Goal: Task Accomplishment & Management: Use online tool/utility

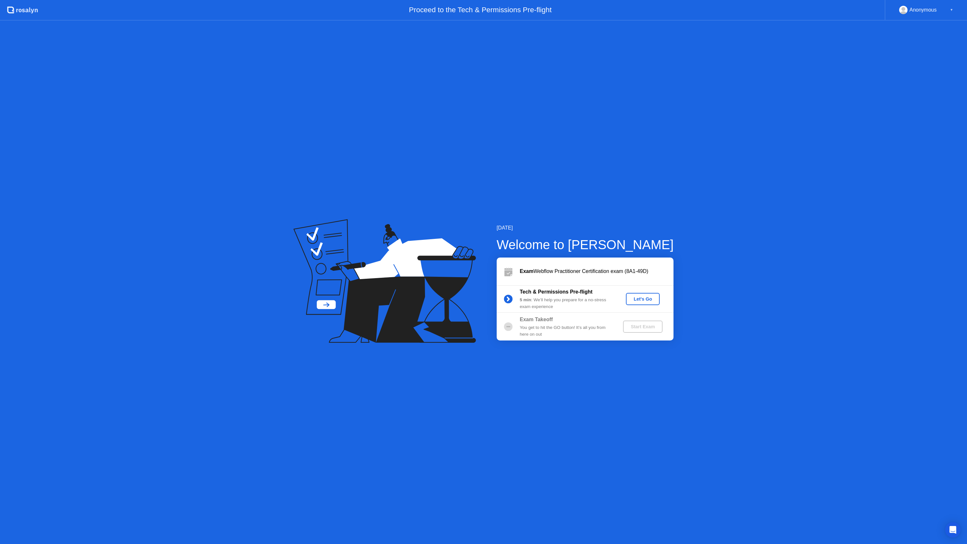
click at [634, 301] on div "Let's Go" at bounding box center [642, 298] width 29 height 5
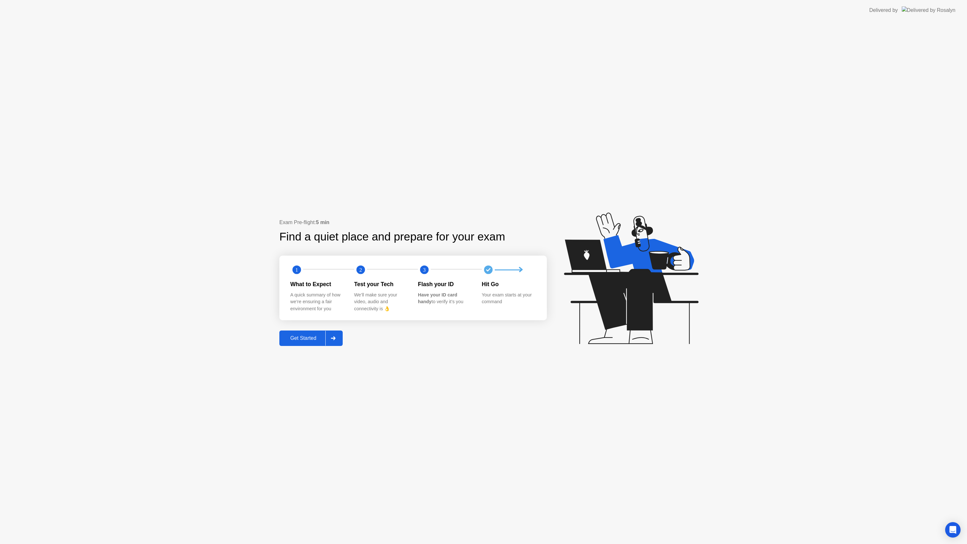
click at [314, 342] on button "Get Started" at bounding box center [310, 337] width 63 height 15
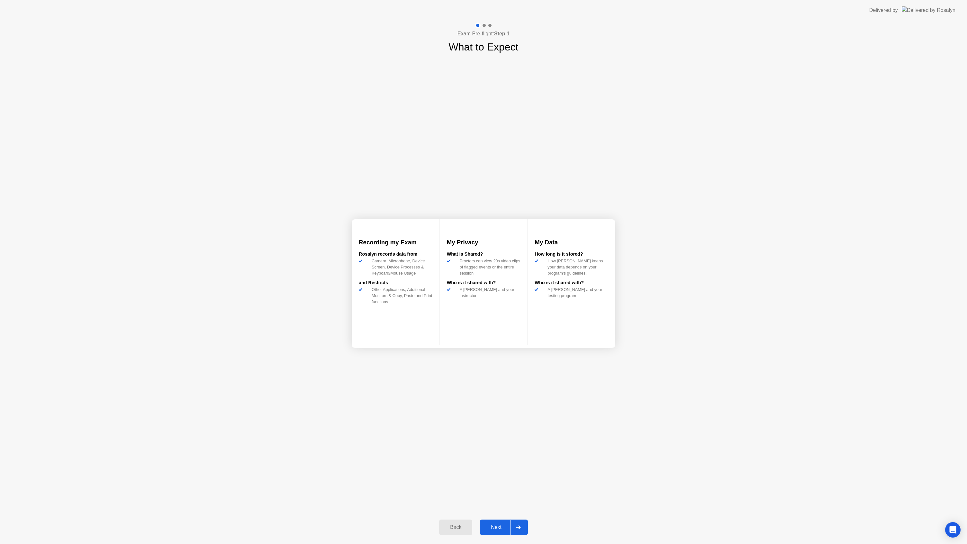
click at [498, 529] on div "Next" at bounding box center [496, 527] width 29 height 6
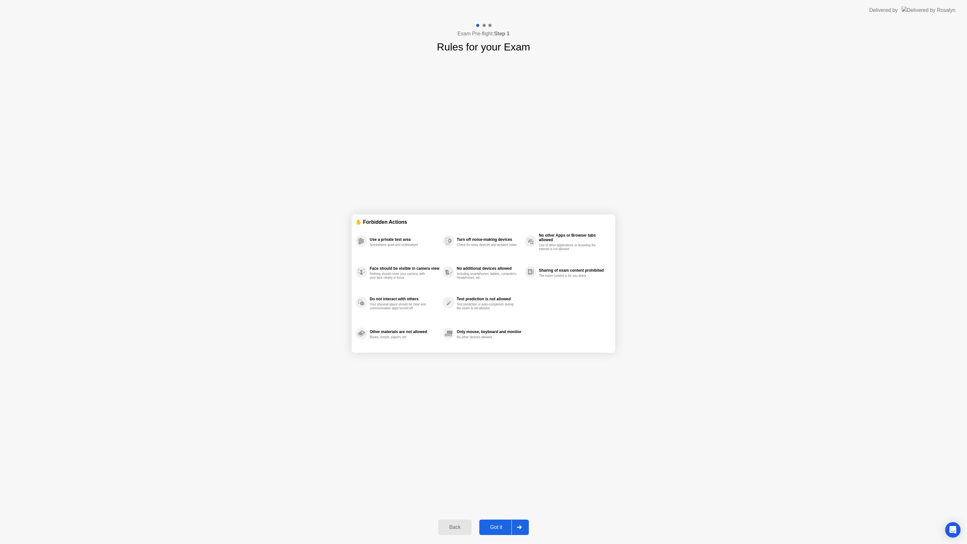
click at [502, 532] on button "Got it" at bounding box center [504, 526] width 50 height 15
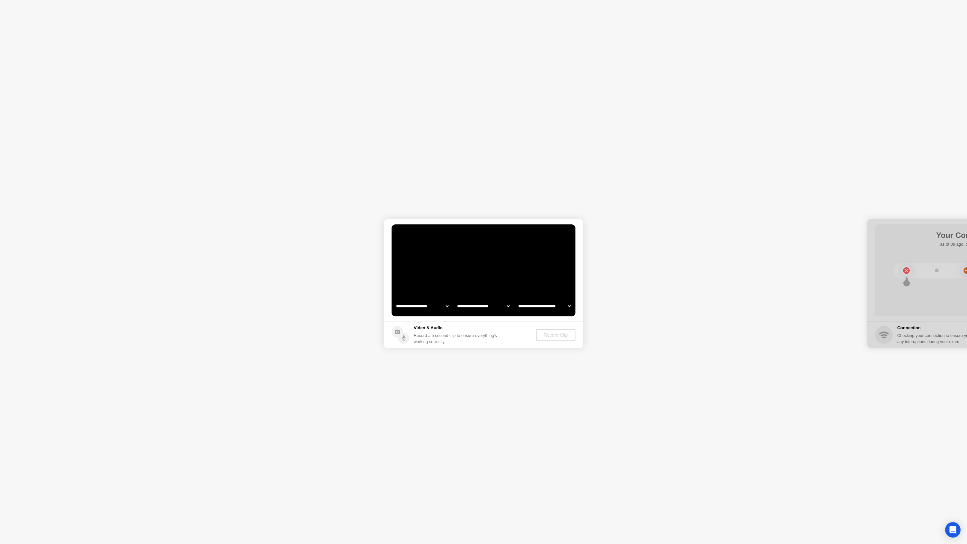
select select "**********"
select select "*******"
click at [433, 304] on select "**********" at bounding box center [422, 306] width 55 height 13
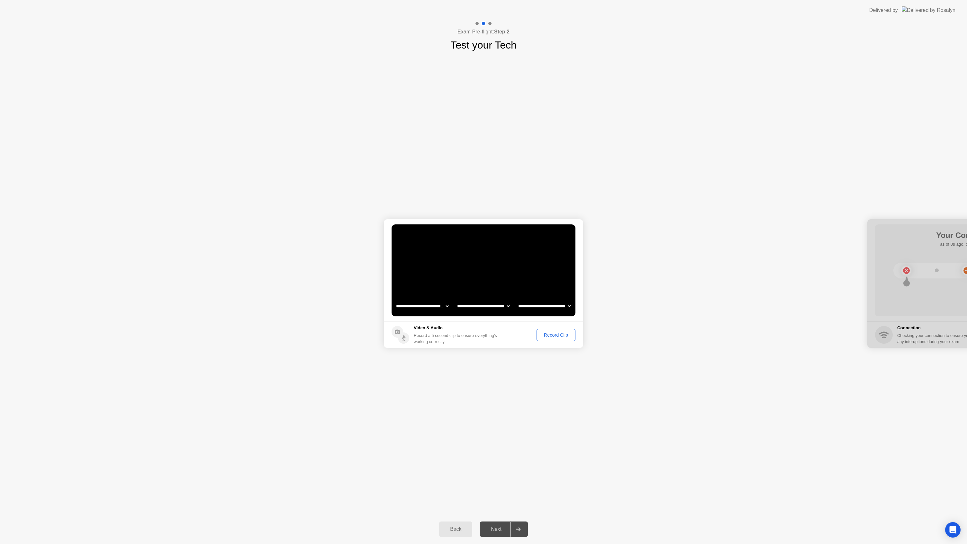
drag, startPoint x: 872, startPoint y: 1, endPoint x: 540, endPoint y: 428, distance: 541.1
click at [672, 68] on app-layout-with-logo "**********" at bounding box center [483, 272] width 967 height 544
drag, startPoint x: 662, startPoint y: 455, endPoint x: 704, endPoint y: 449, distance: 42.1
click at [654, 452] on div "**********" at bounding box center [483, 284] width 967 height 462
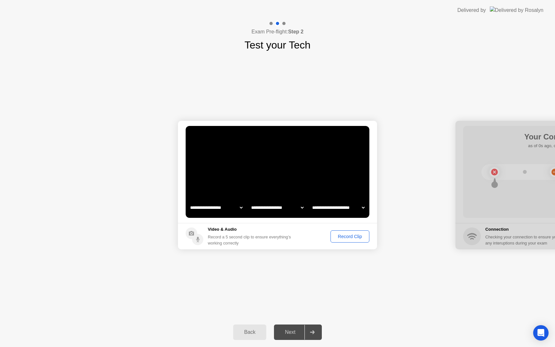
click at [360, 239] on div "Record Clip" at bounding box center [350, 236] width 34 height 5
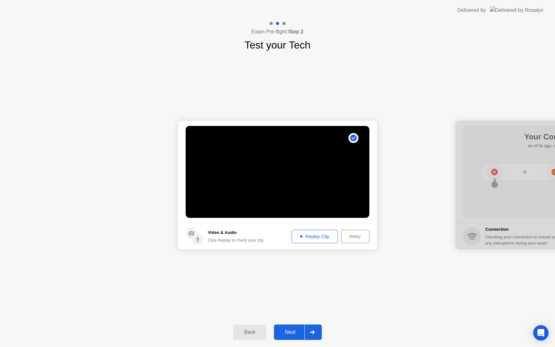
click at [294, 326] on button "Next" at bounding box center [298, 332] width 48 height 15
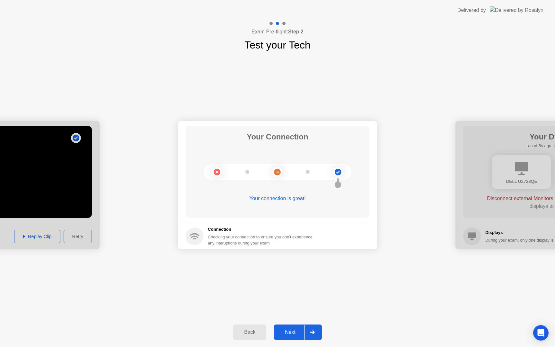
click at [296, 326] on button "Next" at bounding box center [298, 332] width 48 height 15
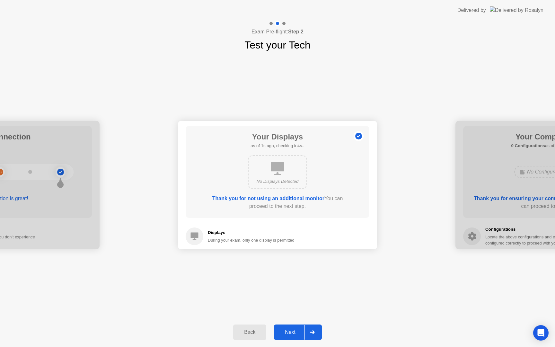
click at [296, 326] on button "Next" at bounding box center [298, 332] width 48 height 15
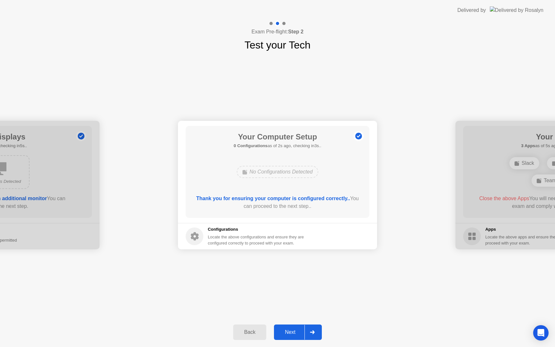
click at [300, 328] on button "Next" at bounding box center [298, 332] width 48 height 15
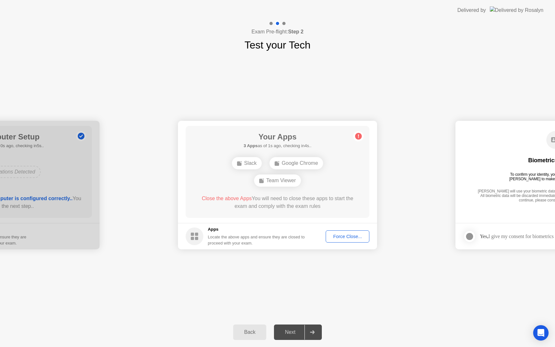
click at [322, 173] on div "Slack Google Chrome Team Viewer" at bounding box center [277, 172] width 147 height 35
click at [315, 165] on div "Google Chrome" at bounding box center [297, 163] width 54 height 12
click at [352, 241] on button "Force Close..." at bounding box center [348, 236] width 44 height 12
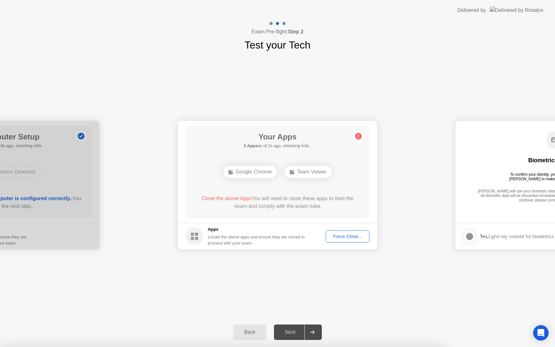
click at [235, 241] on div "Locate the above apps and ensure they are closed to proceed with your exam." at bounding box center [256, 240] width 97 height 12
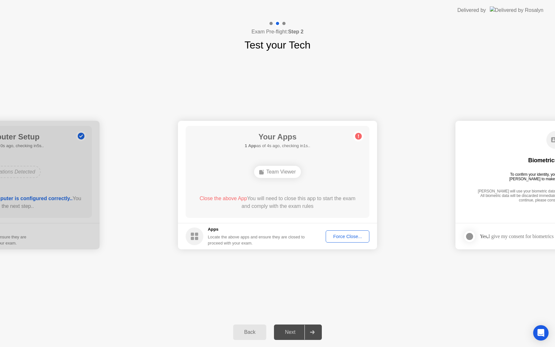
click at [278, 176] on div "Team Viewer" at bounding box center [277, 172] width 47 height 12
click at [345, 240] on button "Force Close..." at bounding box center [348, 236] width 44 height 12
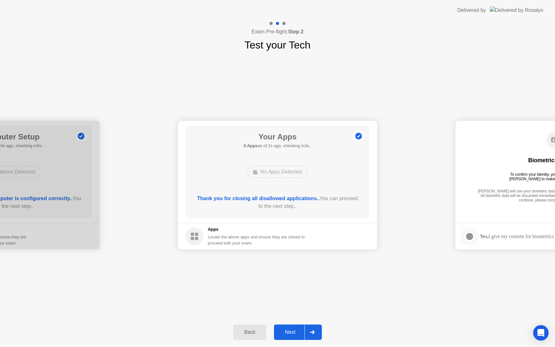
click at [301, 333] on div "Next" at bounding box center [290, 332] width 29 height 6
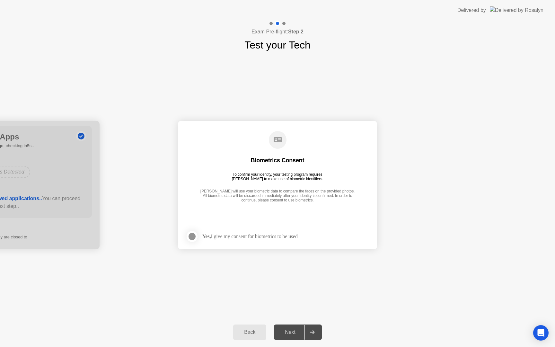
click at [242, 239] on div "Yes, I give my consent for biometrics to be used" at bounding box center [250, 236] width 95 height 6
click at [191, 237] on div at bounding box center [192, 237] width 8 height 8
click at [300, 343] on div "Back Next" at bounding box center [277, 333] width 555 height 30
click at [300, 335] on div "Next" at bounding box center [290, 332] width 29 height 6
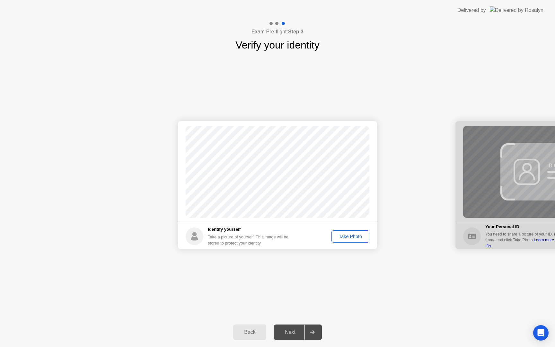
click at [355, 235] on div "Take Photo" at bounding box center [350, 236] width 33 height 5
click at [291, 331] on div "Next" at bounding box center [290, 332] width 29 height 6
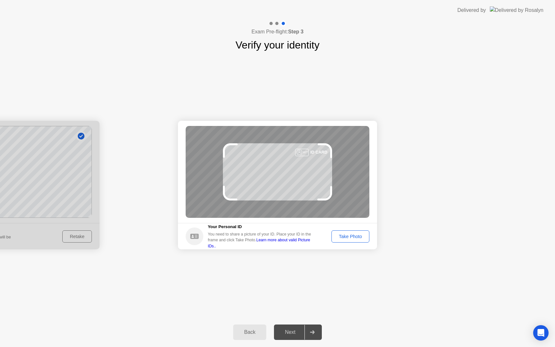
click at [252, 325] on button "Back" at bounding box center [249, 332] width 33 height 15
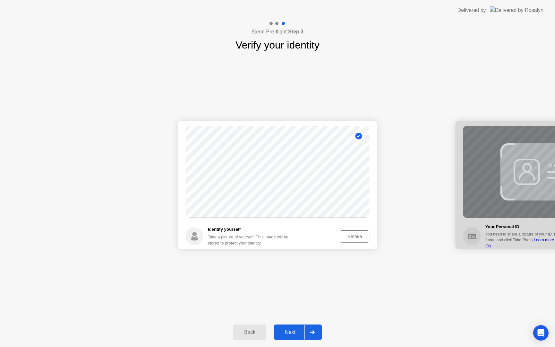
click at [356, 136] on circle at bounding box center [359, 136] width 7 height 7
click at [289, 339] on button "Next" at bounding box center [298, 332] width 48 height 15
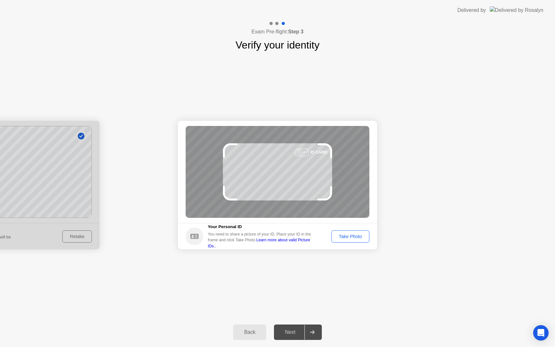
click at [296, 245] on link "Learn more about valid Picture IDs.." at bounding box center [259, 243] width 103 height 10
click at [356, 239] on div "Take Photo" at bounding box center [350, 236] width 33 height 5
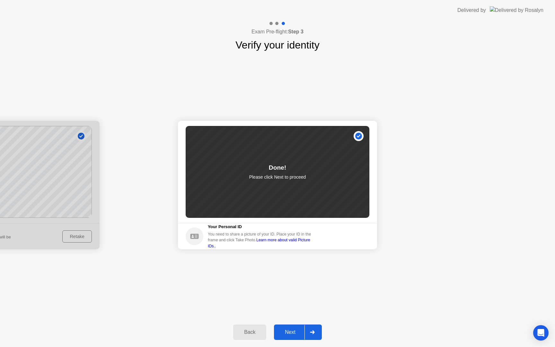
click at [299, 329] on div "Next" at bounding box center [290, 332] width 29 height 6
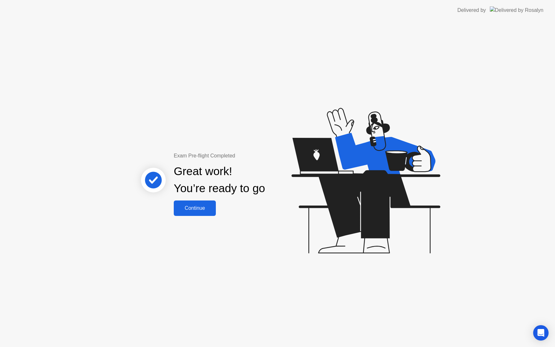
click at [205, 209] on div "Continue" at bounding box center [195, 208] width 38 height 6
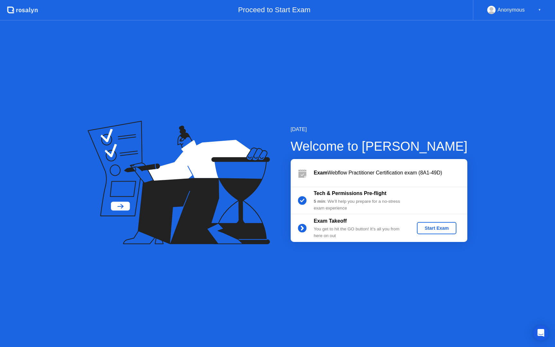
click at [426, 229] on div "Start Exam" at bounding box center [437, 228] width 34 height 5
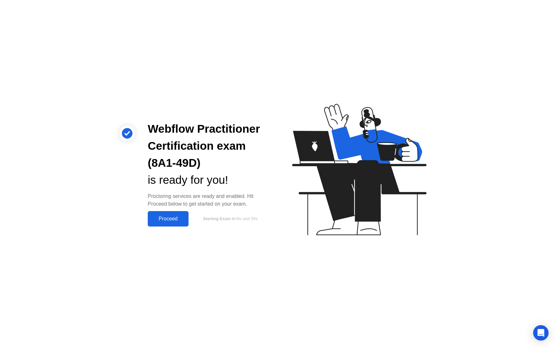
click at [166, 226] on button "Proceed" at bounding box center [168, 218] width 41 height 15
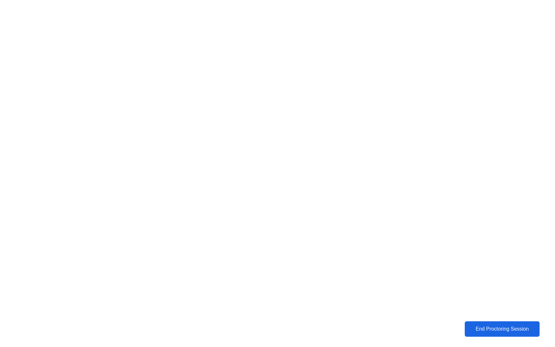
click at [506, 325] on button "End Proctoring Session" at bounding box center [503, 328] width 76 height 15
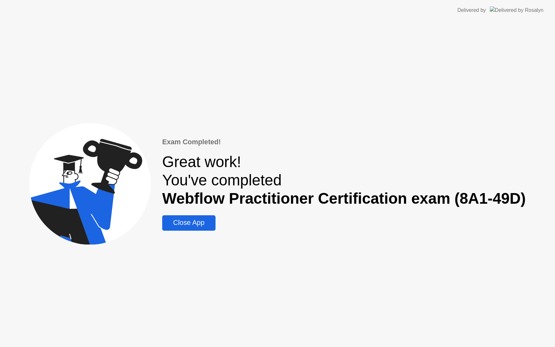
click at [197, 225] on div "Close App" at bounding box center [188, 223] width 49 height 8
